Goal: Complete application form: Complete application form

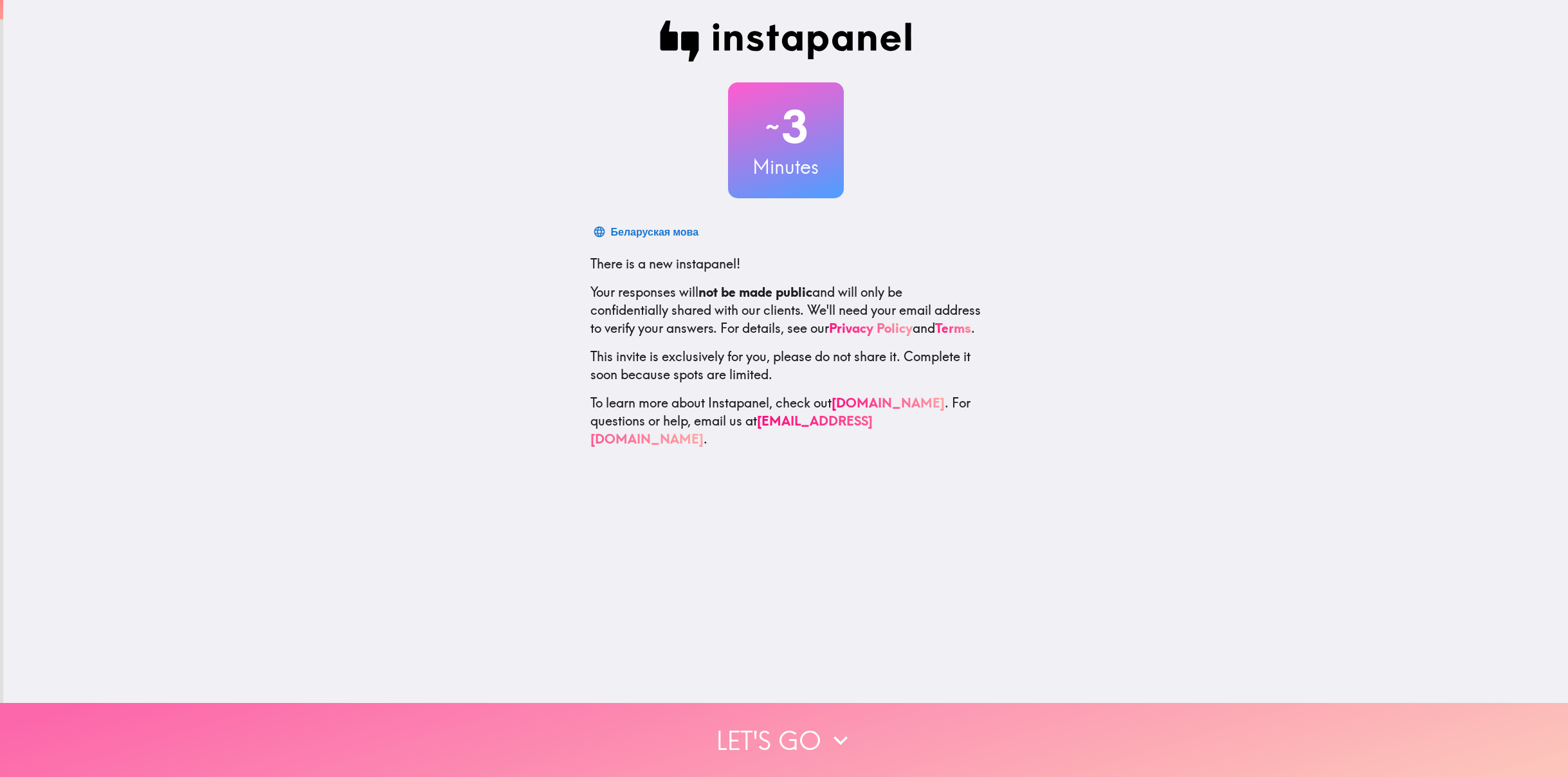
click at [815, 725] on button "Let's go" at bounding box center [784, 739] width 1568 height 74
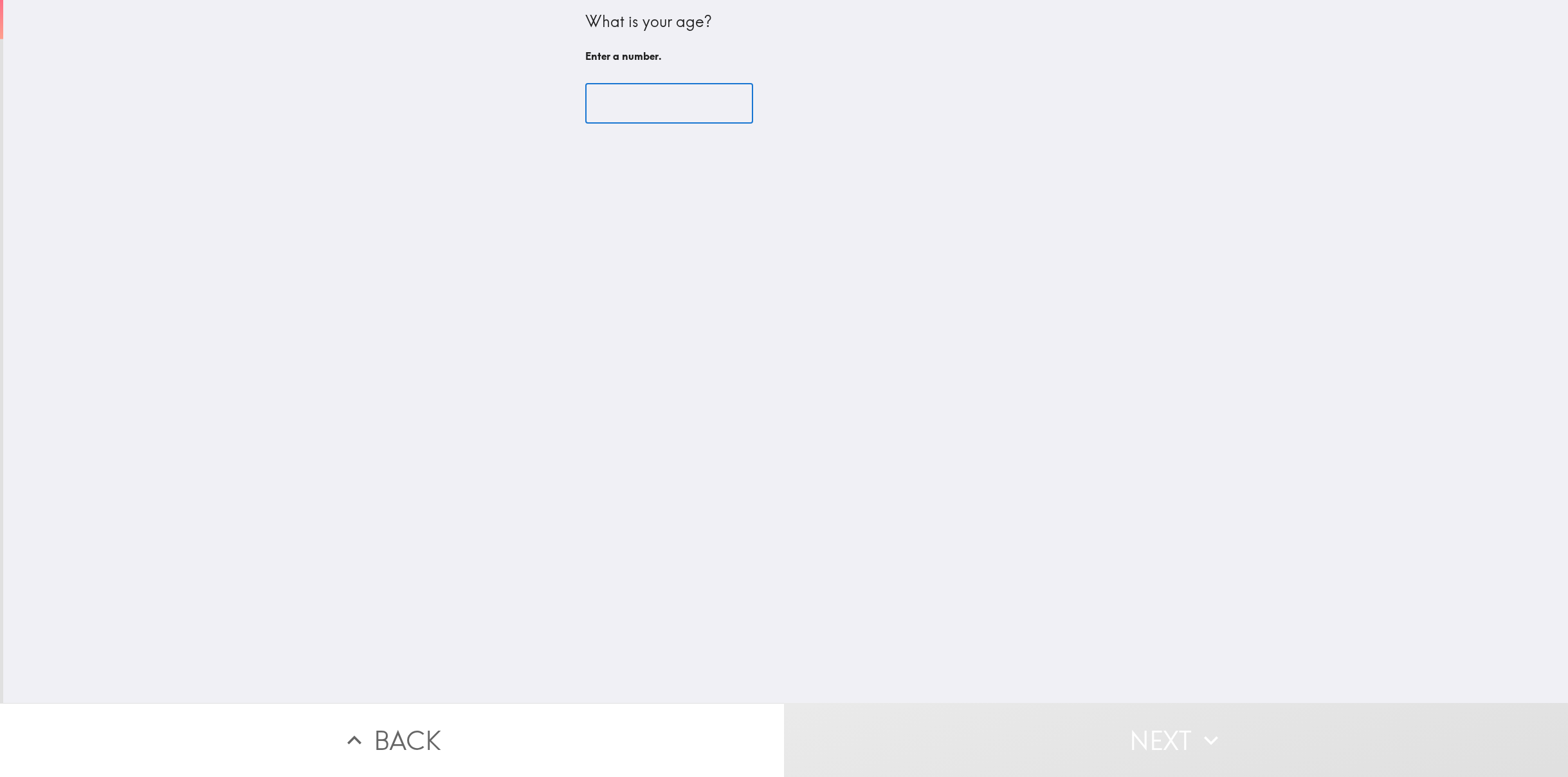
click at [608, 110] on input "number" at bounding box center [669, 104] width 168 height 40
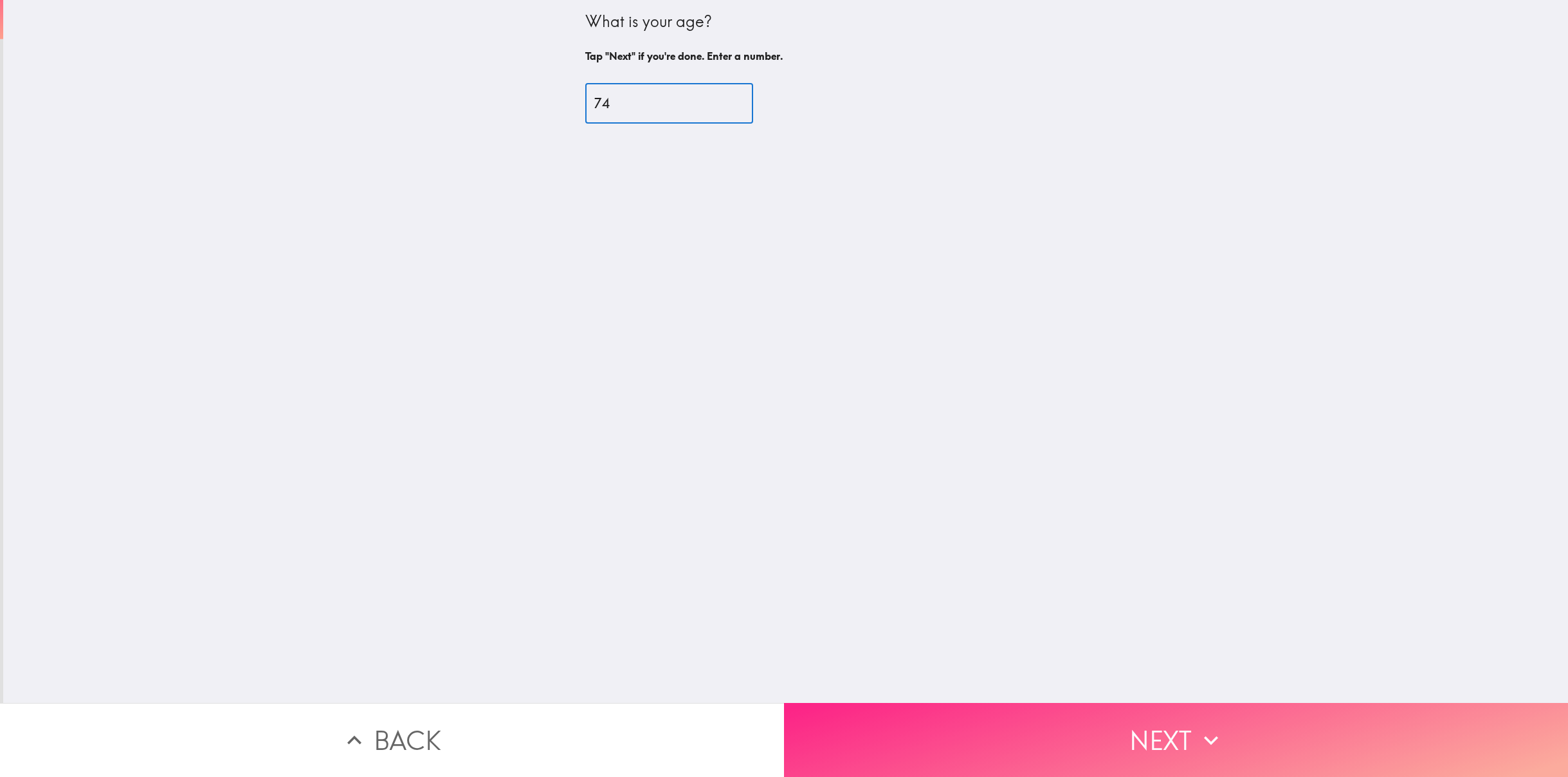
type input "74"
click at [1029, 734] on button "Next" at bounding box center [1176, 739] width 784 height 74
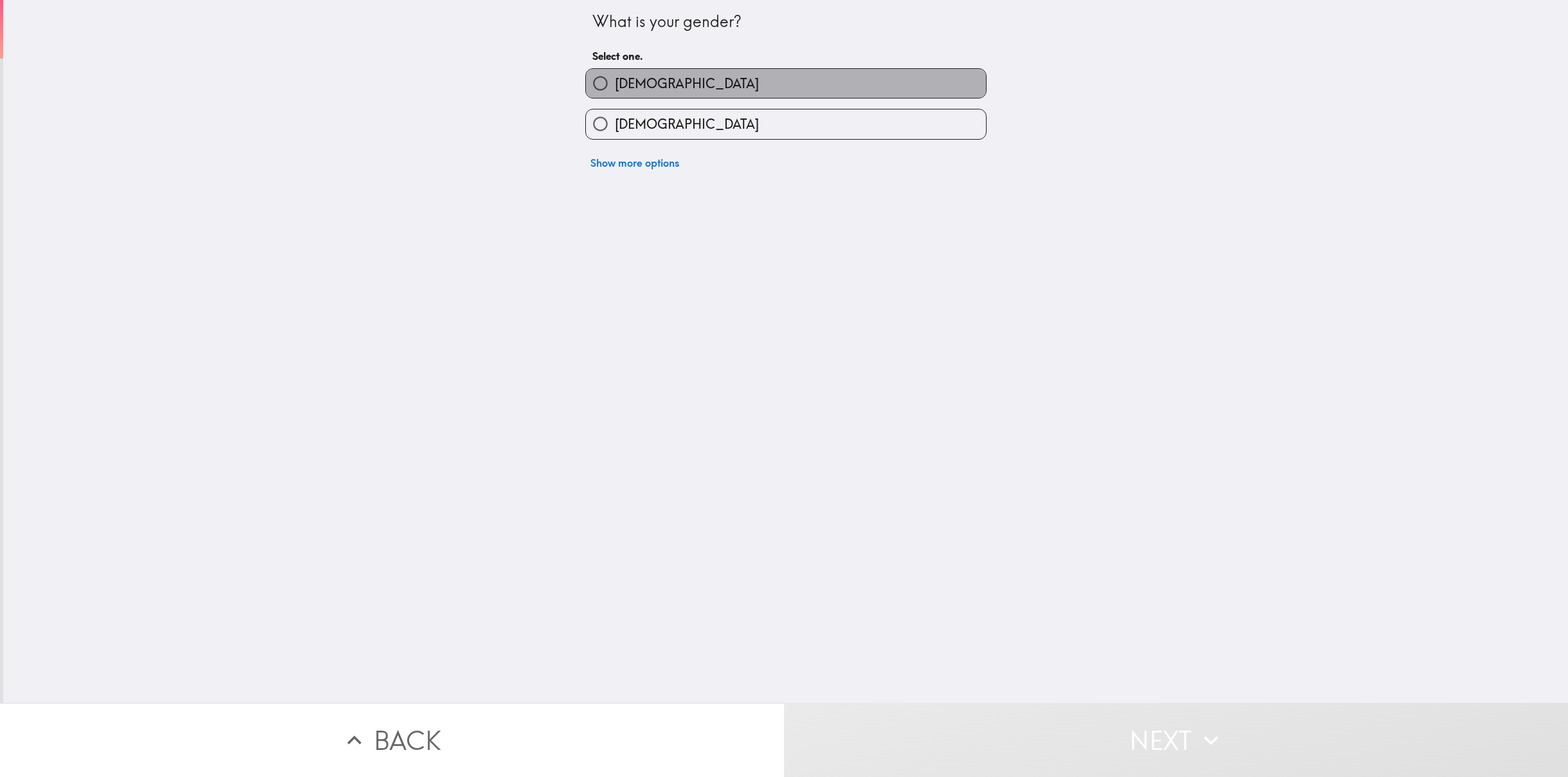
click at [711, 87] on label "[DEMOGRAPHIC_DATA]" at bounding box center [786, 83] width 400 height 29
click at [615, 87] on input "[DEMOGRAPHIC_DATA]" at bounding box center [600, 83] width 29 height 29
radio input "true"
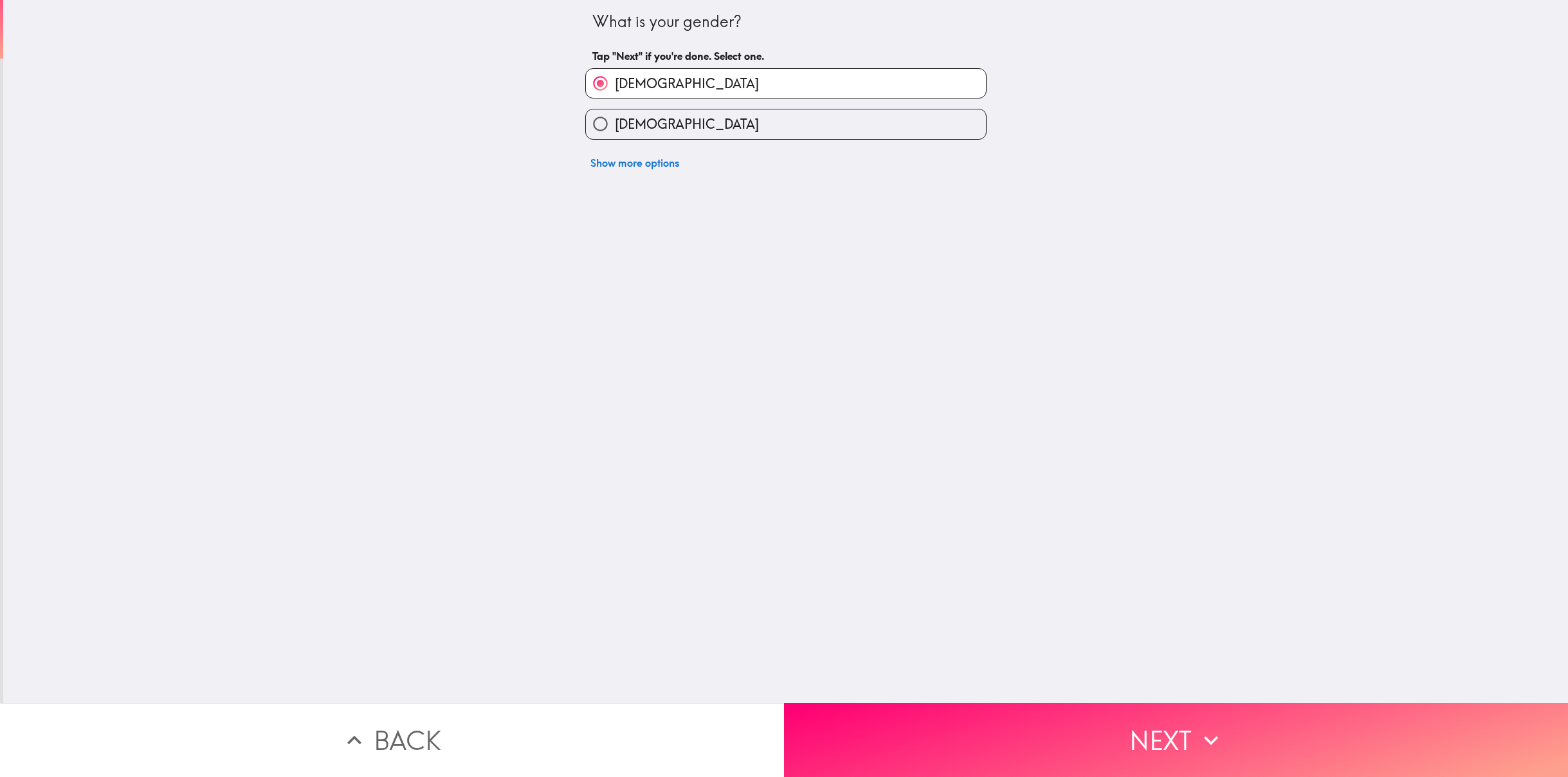
click at [1003, 737] on button "Next" at bounding box center [1176, 739] width 784 height 74
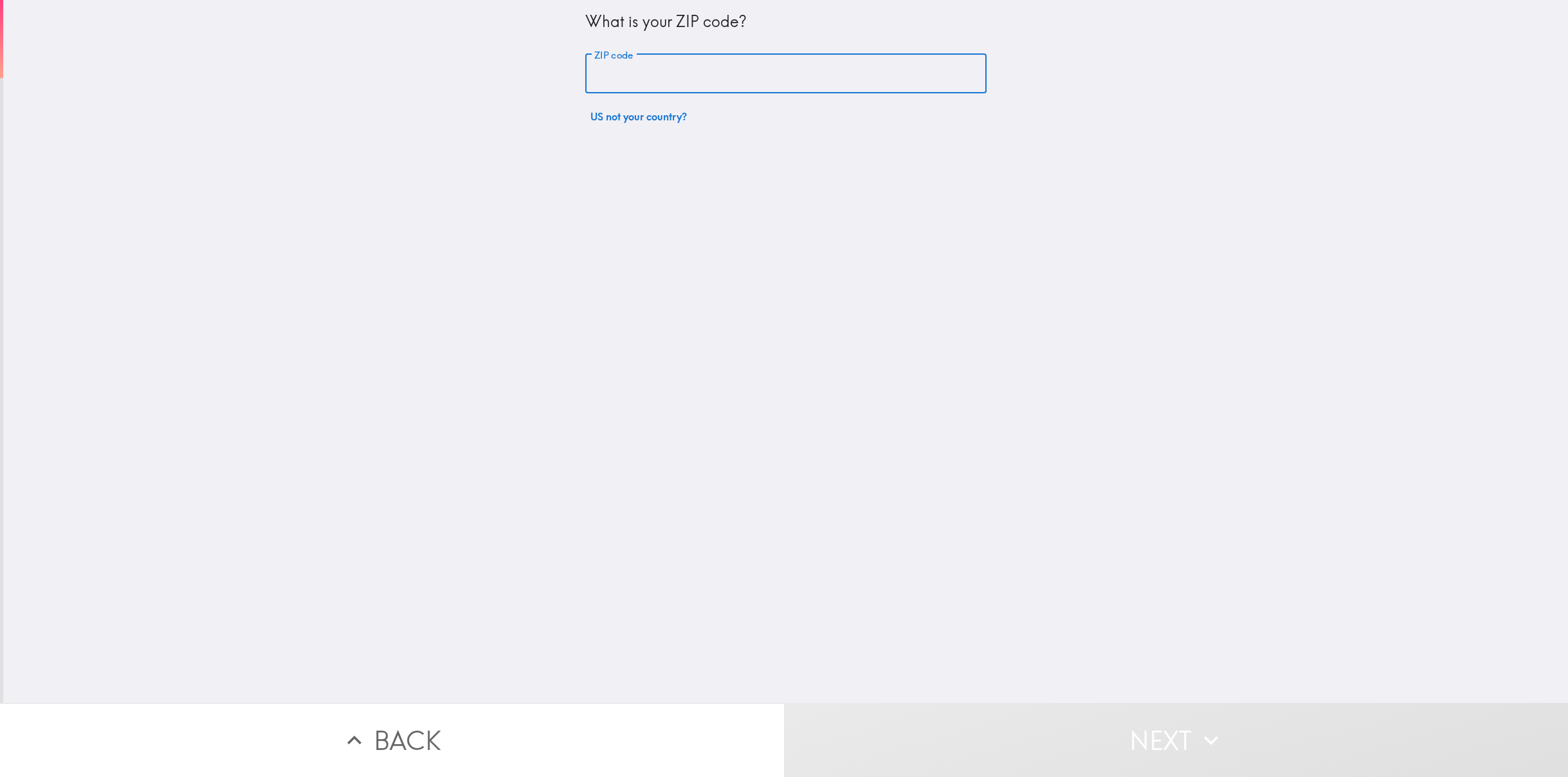
click at [725, 74] on input "ZIP code" at bounding box center [786, 74] width 402 height 40
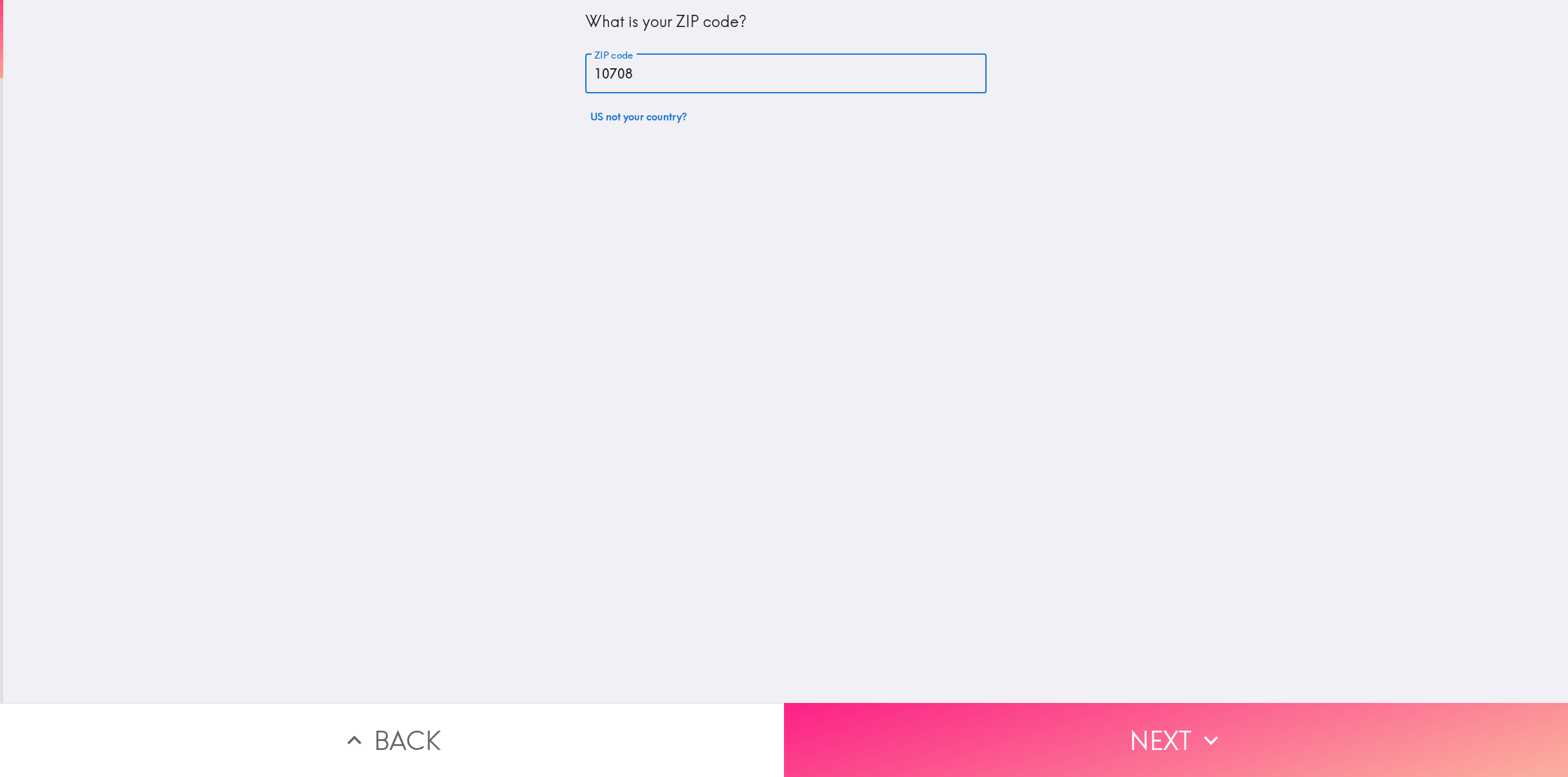
type input "10708"
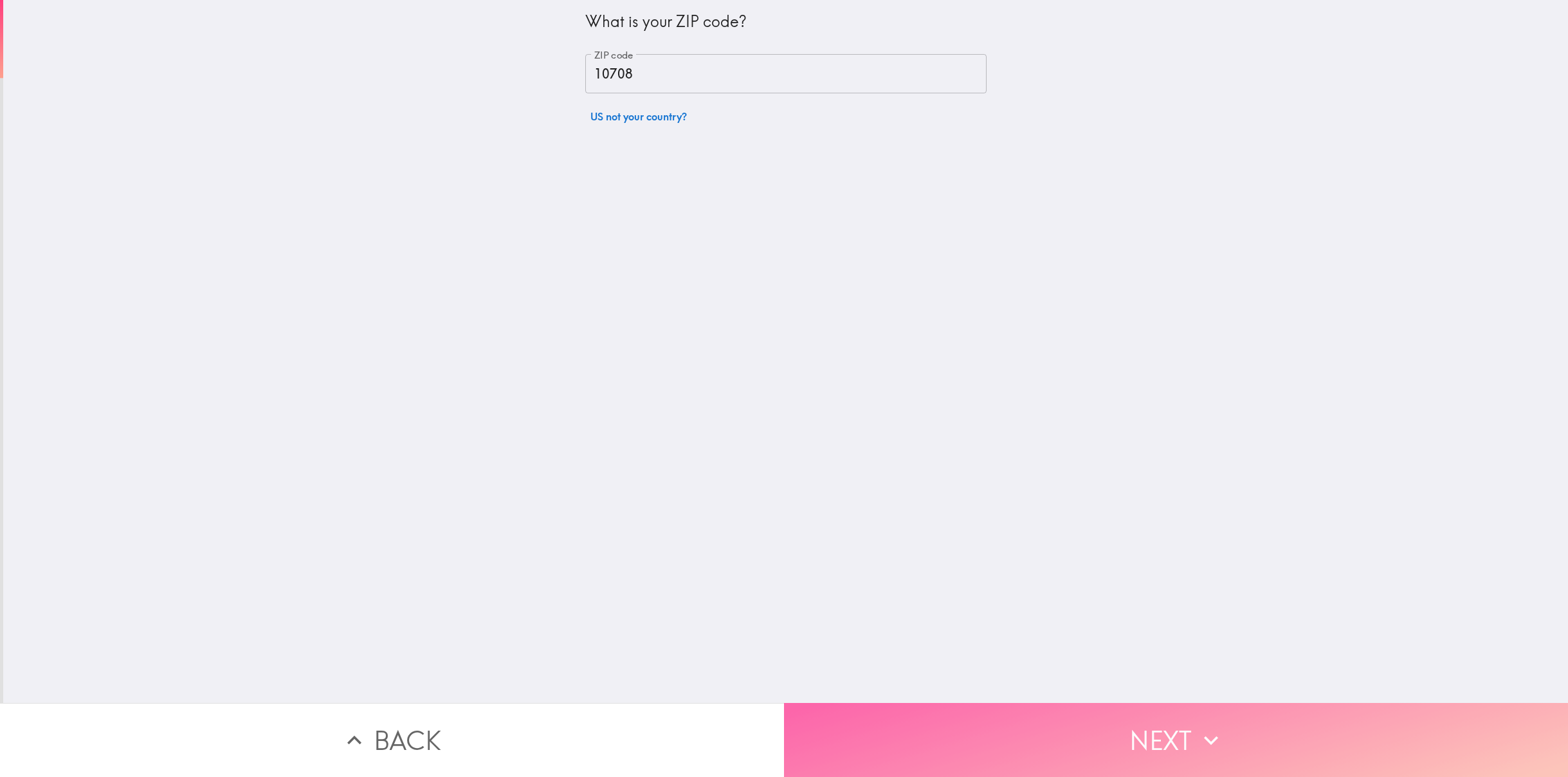
click at [1093, 713] on button "Next" at bounding box center [1176, 739] width 784 height 74
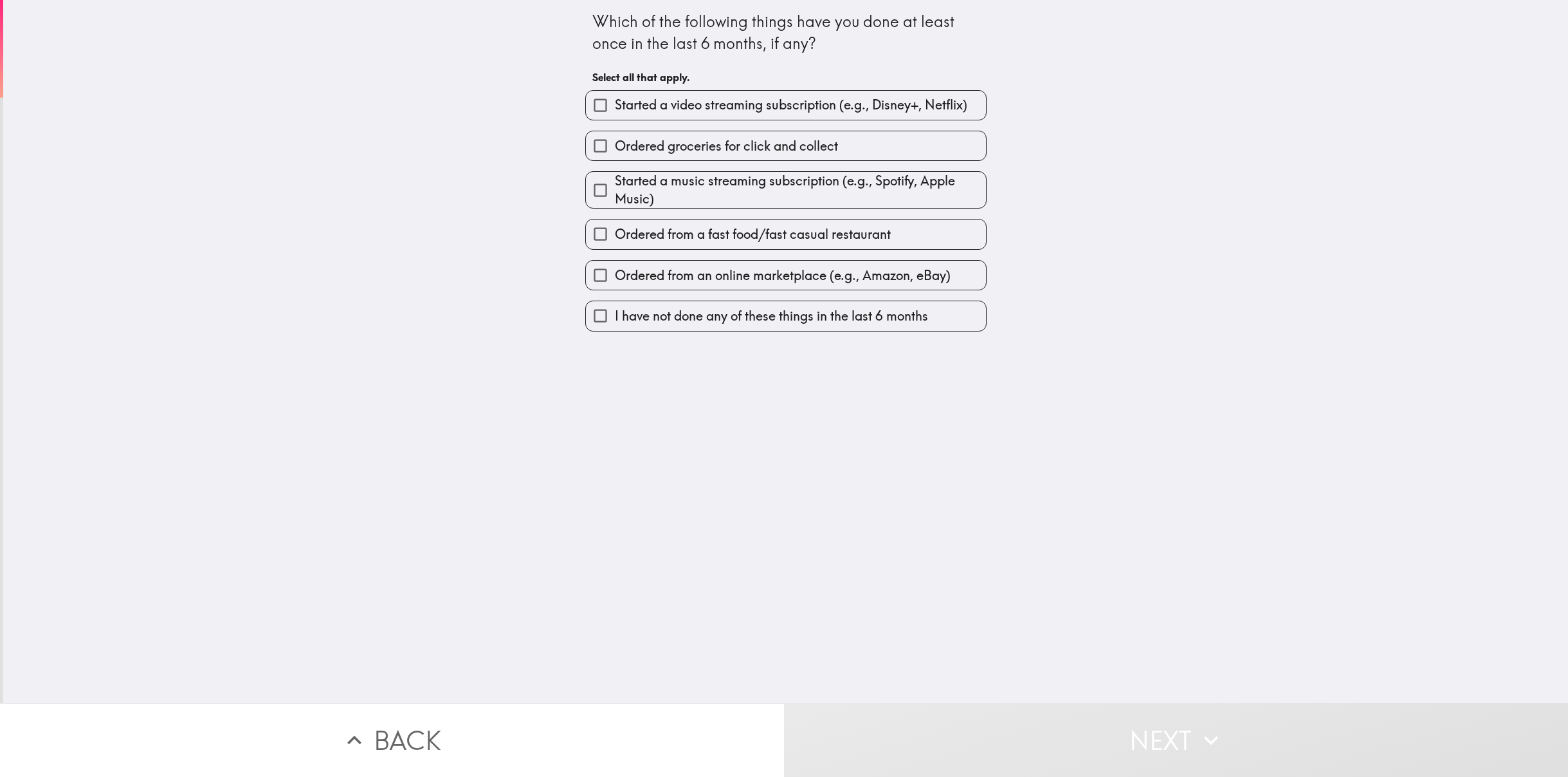
click at [729, 311] on span "I have not done any of these things in the last 6 months" at bounding box center [771, 316] width 313 height 18
click at [615, 311] on input "I have not done any of these things in the last 6 months" at bounding box center [600, 316] width 29 height 29
checkbox input "true"
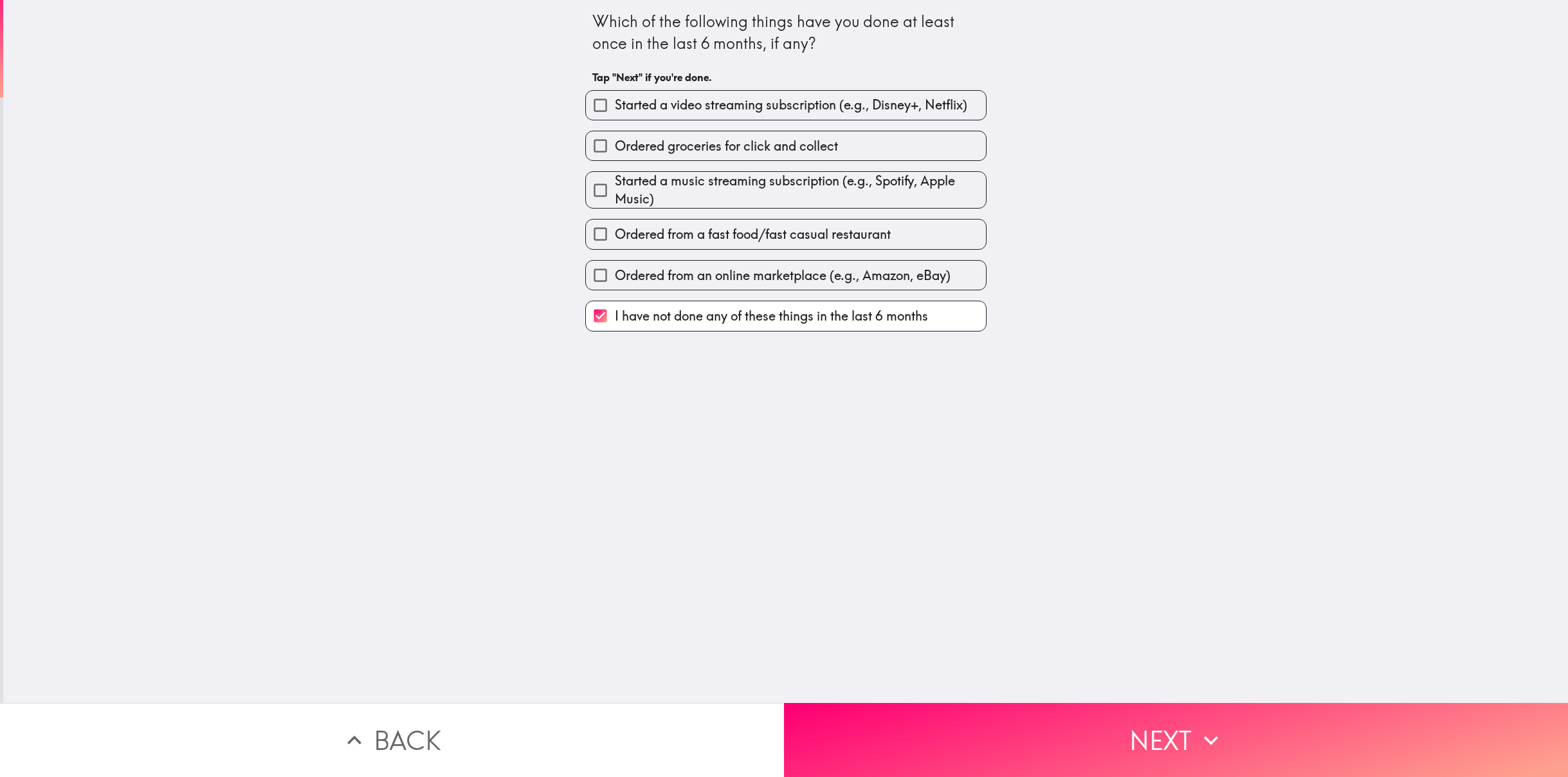
click at [756, 292] on div "I have not done any of these things in the last 6 months" at bounding box center [781, 310] width 412 height 41
click at [632, 277] on span "Ordered from an online marketplace (e.g., Amazon, eBay)" at bounding box center [782, 275] width 335 height 18
click at [615, 277] on input "Ordered from an online marketplace (e.g., Amazon, eBay)" at bounding box center [600, 275] width 29 height 29
checkbox input "true"
checkbox input "false"
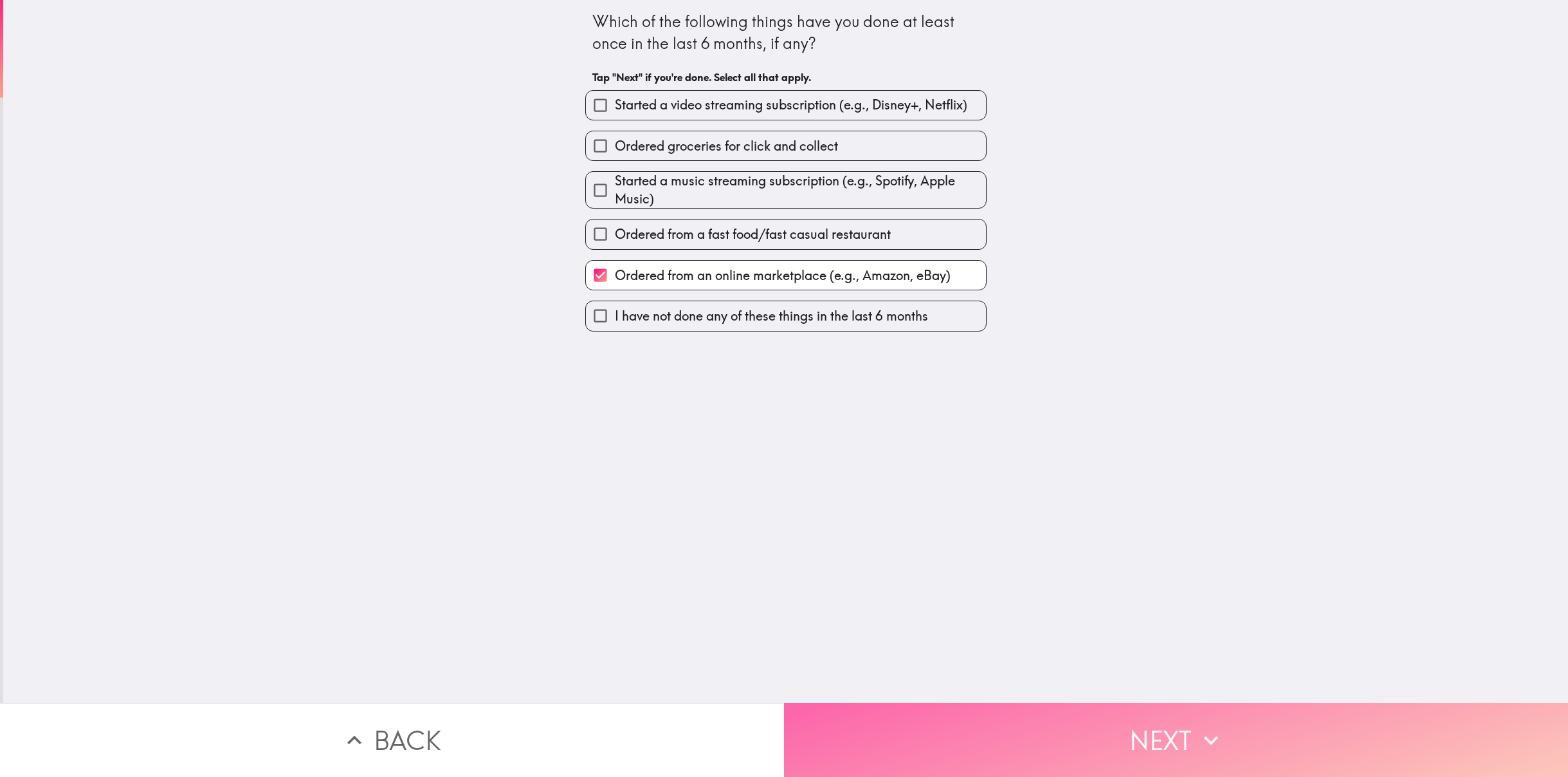
click at [1117, 711] on button "Next" at bounding box center [1176, 739] width 784 height 74
